Goal: Task Accomplishment & Management: Manage account settings

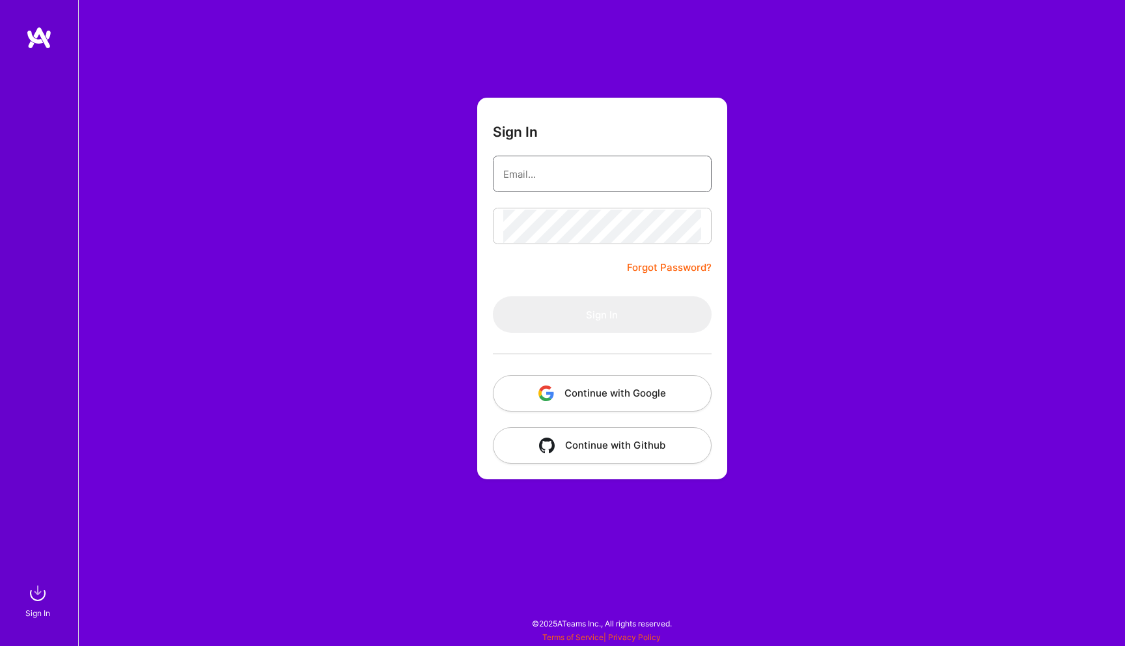
click at [518, 173] on input "email" at bounding box center [602, 174] width 198 height 33
type input "[EMAIL_ADDRESS][DOMAIN_NAME]"
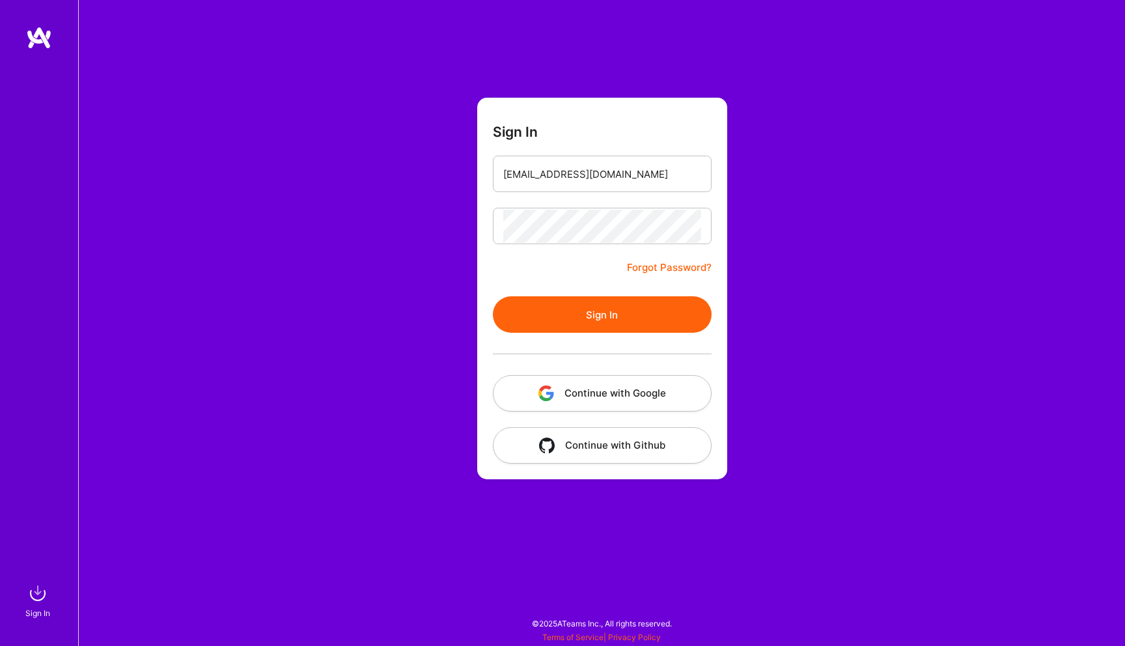
click at [574, 322] on button "Sign In" at bounding box center [602, 314] width 219 height 36
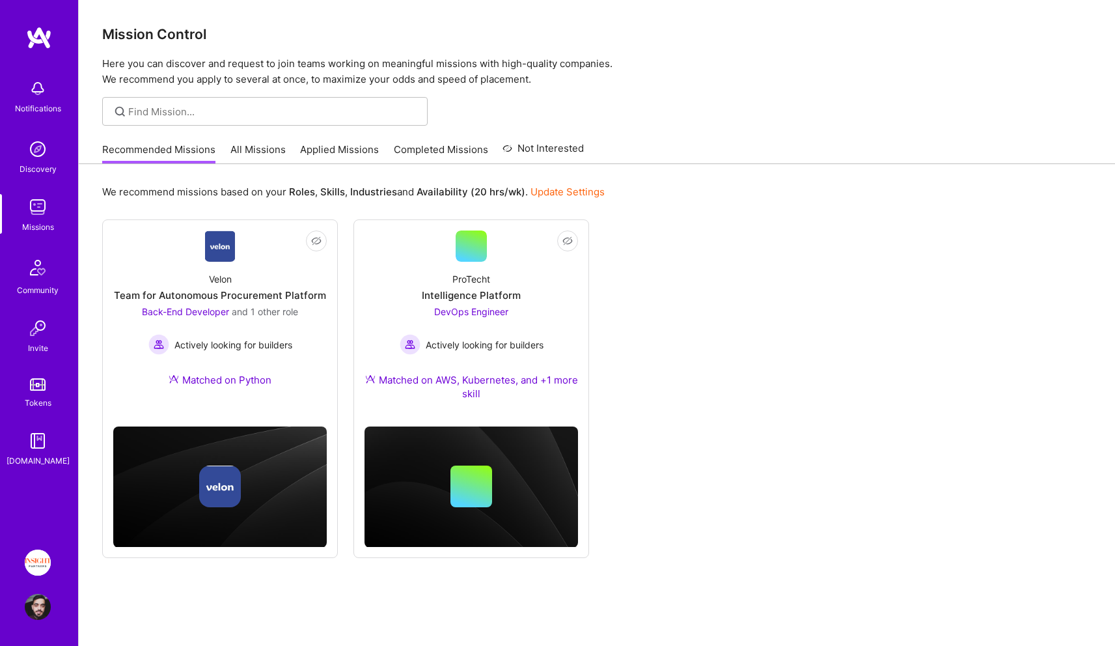
click at [653, 333] on div "Not Interested Velon Team for Autonomous Procurement Platform Back-End Develope…" at bounding box center [596, 388] width 989 height 338
click at [49, 549] on div "Notifications Discovery Missions Community Invite Tokens [DOMAIN_NAME] Insight …" at bounding box center [39, 323] width 78 height 646
click at [44, 559] on img at bounding box center [38, 562] width 26 height 26
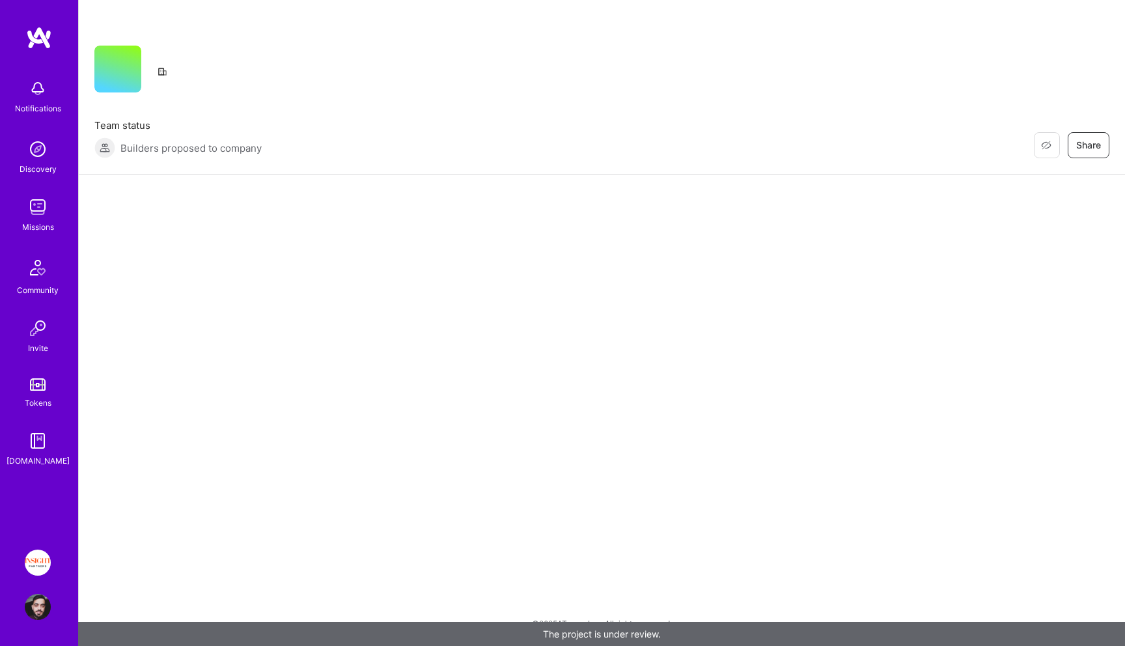
click at [50, 532] on div "Notifications Discovery Missions Community Invite Tokens [DOMAIN_NAME] Insight …" at bounding box center [39, 323] width 78 height 646
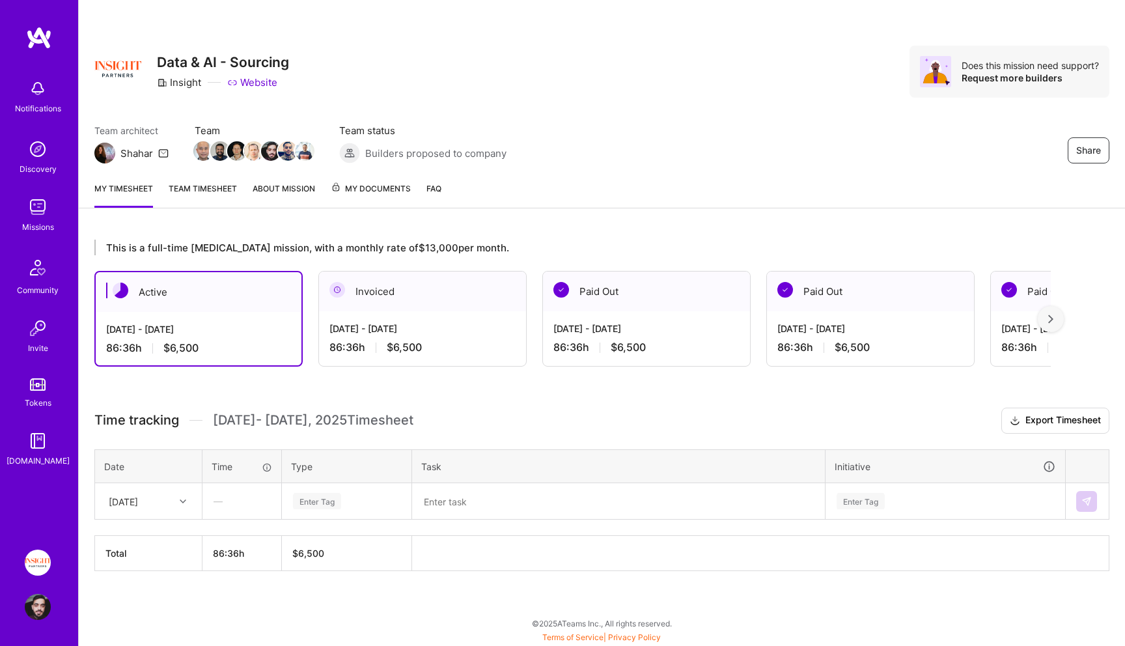
click at [419, 337] on div "[DATE] - [DATE] 86:36 h $6,500" at bounding box center [422, 337] width 207 height 53
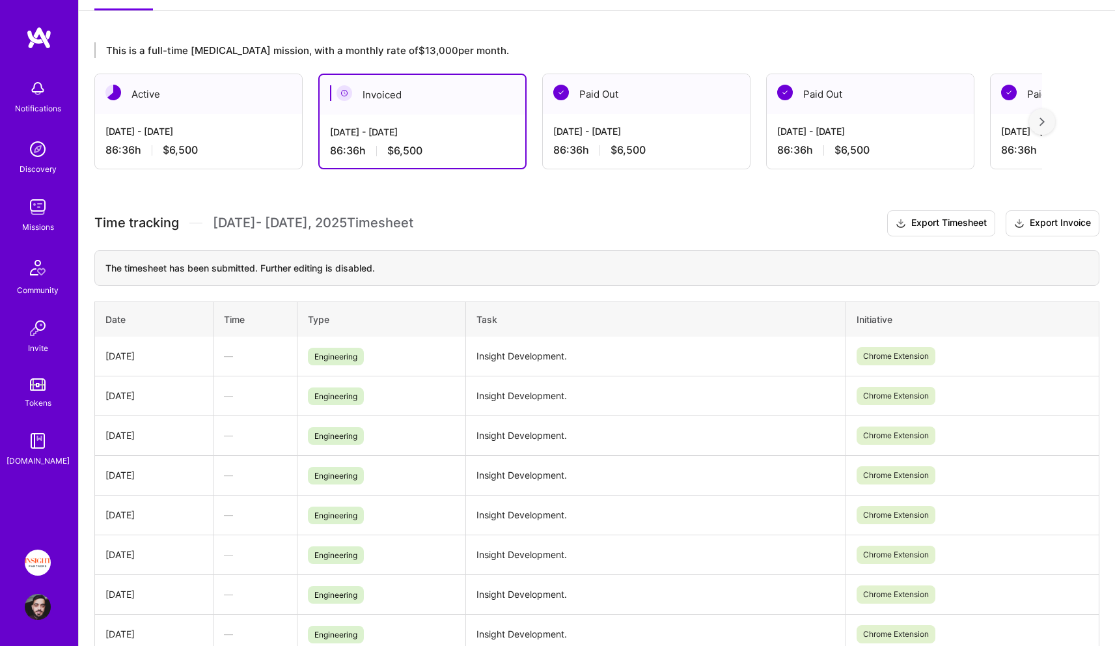
scroll to position [197, 0]
click at [240, 94] on div "Active" at bounding box center [198, 95] width 207 height 40
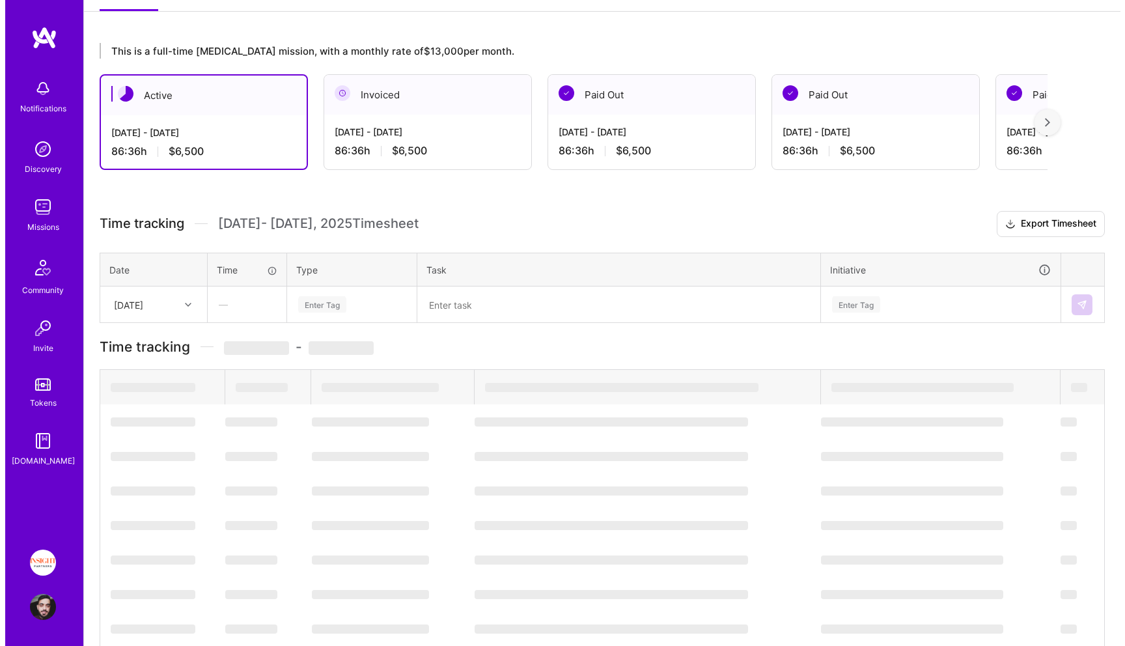
scroll to position [0, 0]
